Goal: Share content

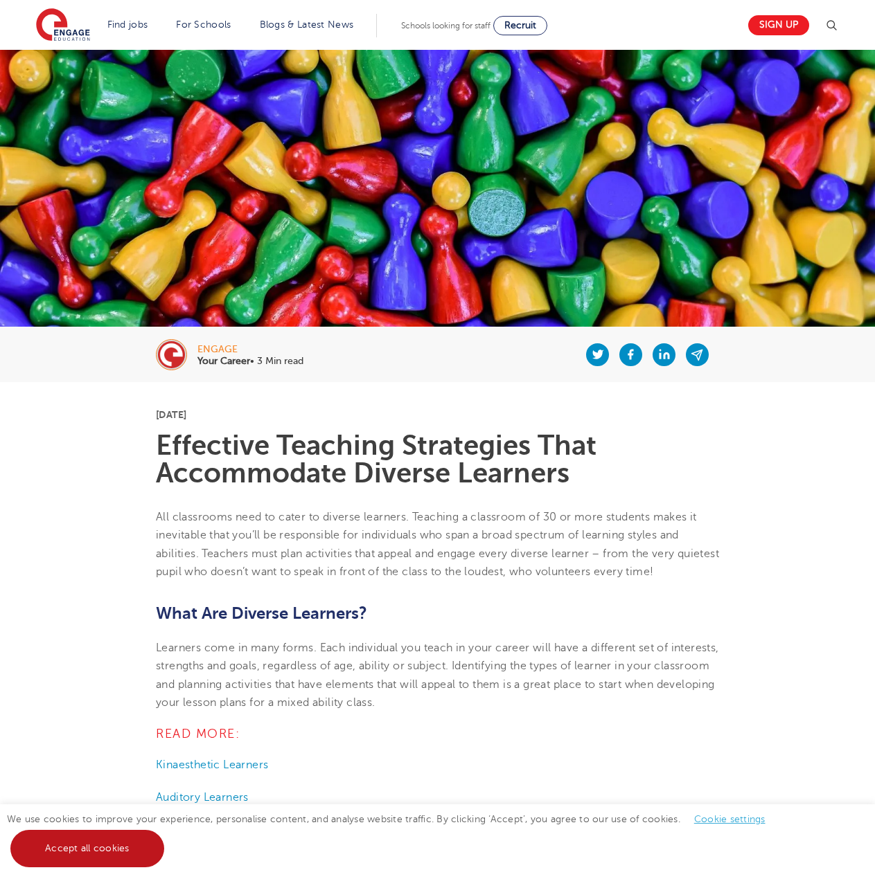
click at [126, 866] on link "Accept all cookies" at bounding box center [87, 848] width 154 height 37
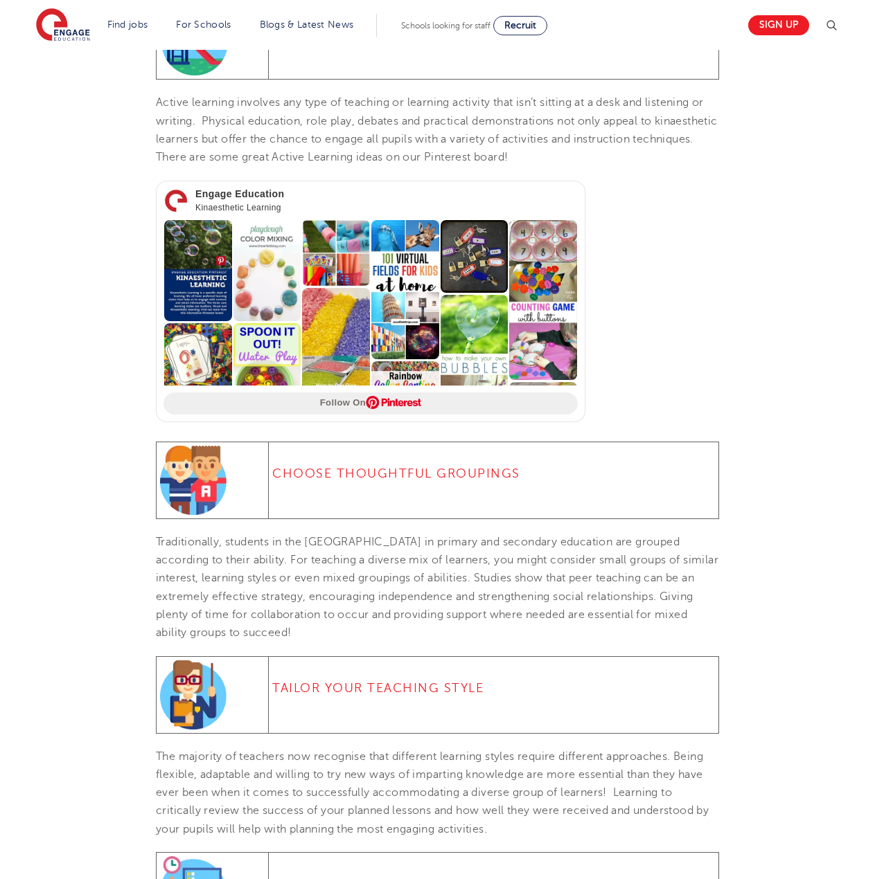
scroll to position [1385, 0]
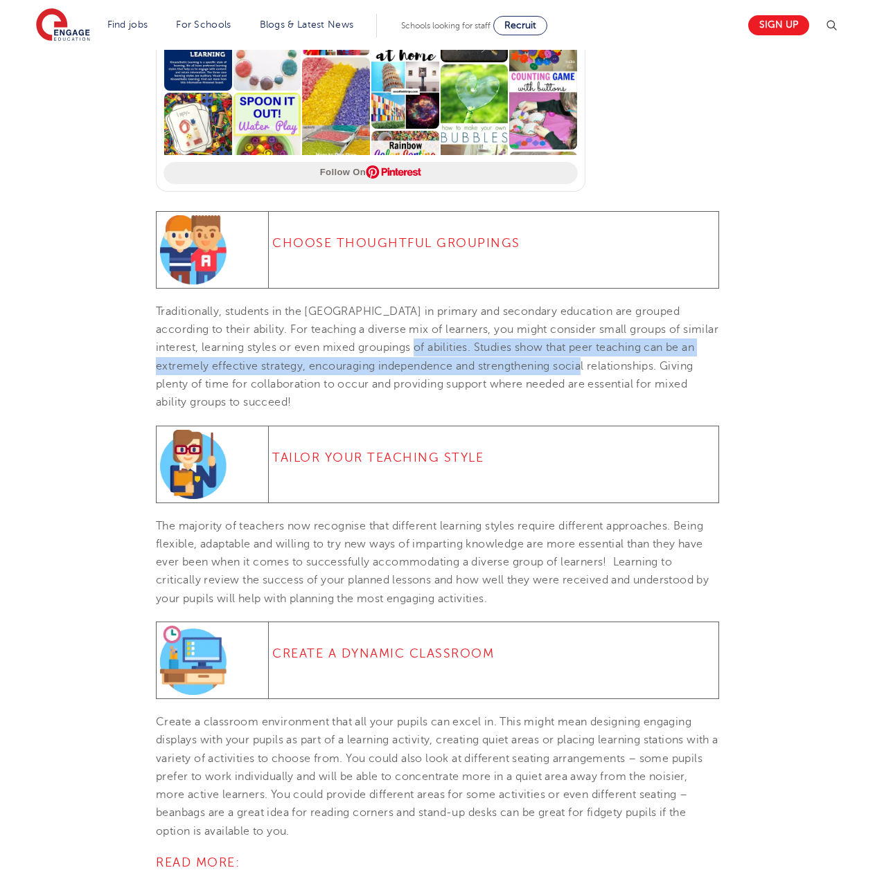
drag, startPoint x: 413, startPoint y: 375, endPoint x: 553, endPoint y: 379, distance: 139.9
click at [553, 379] on span "Traditionally, students in the [GEOGRAPHIC_DATA] in primary and secondary educa…" at bounding box center [437, 356] width 562 height 103
drag, startPoint x: 528, startPoint y: 375, endPoint x: 433, endPoint y: 380, distance: 94.3
click at [433, 380] on span "Traditionally, students in the [GEOGRAPHIC_DATA] in primary and secondary educa…" at bounding box center [437, 356] width 562 height 103
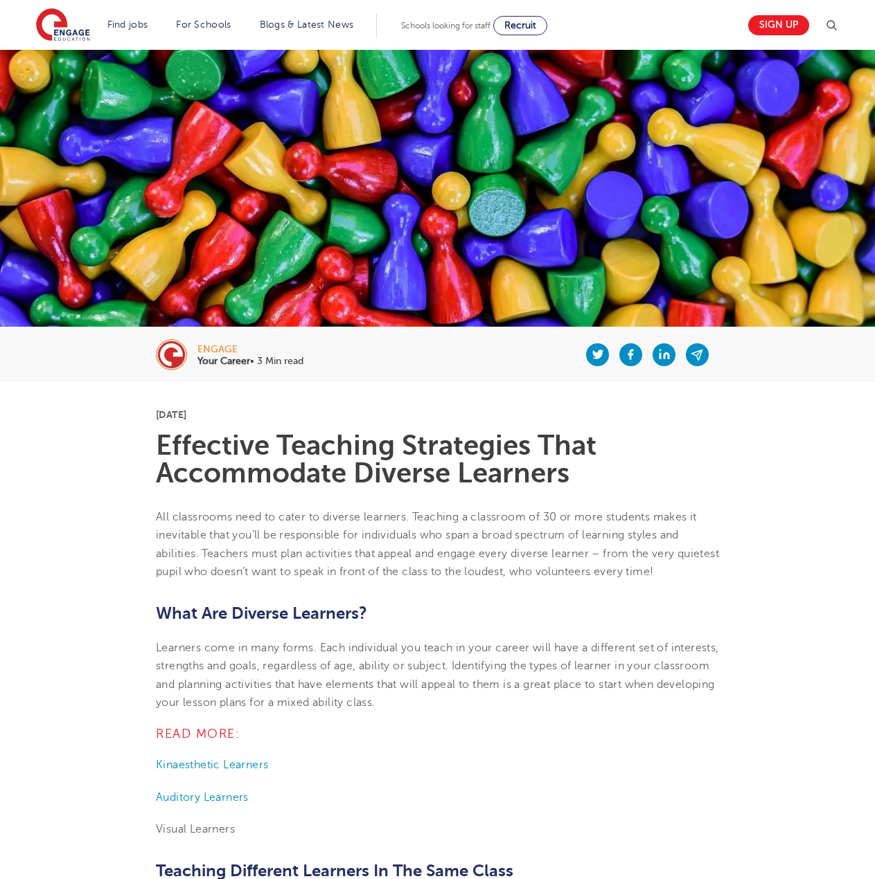
click at [699, 351] on icon at bounding box center [697, 355] width 10 height 10
click at [627, 356] on icon at bounding box center [630, 354] width 12 height 17
